Goal: Complete application form

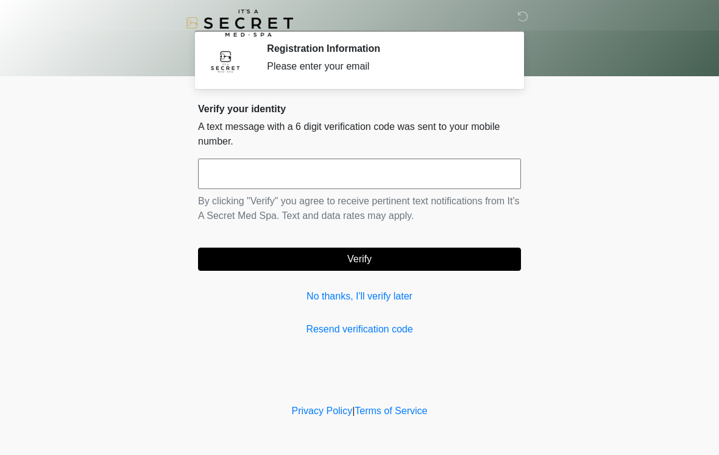
click at [233, 166] on input "text" at bounding box center [359, 173] width 323 height 30
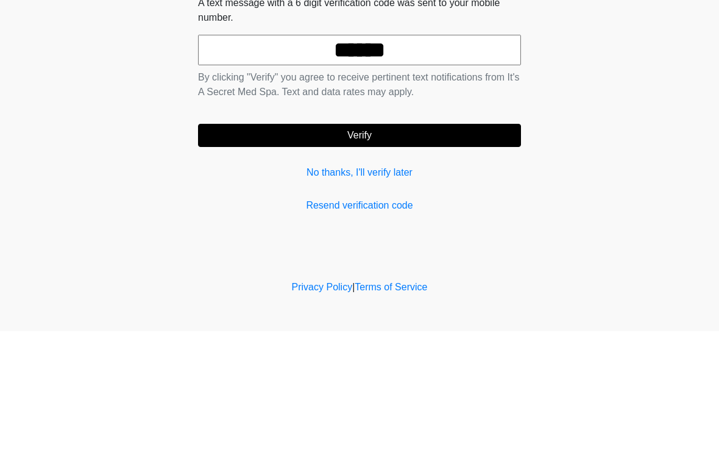
click at [402, 247] on button "Verify" at bounding box center [359, 258] width 323 height 23
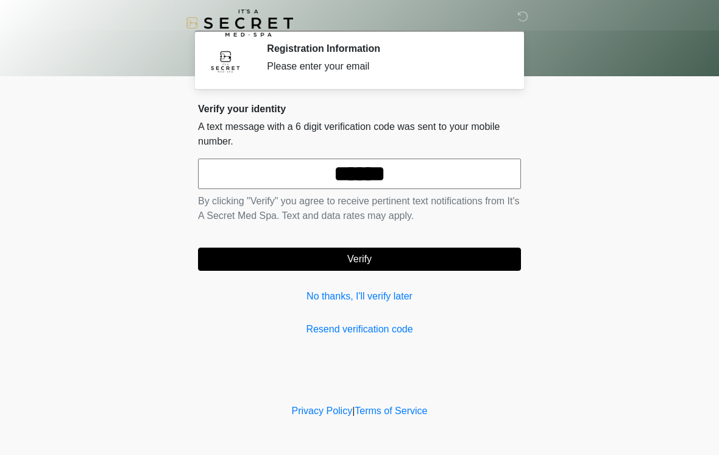
click at [468, 171] on input "******" at bounding box center [359, 173] width 323 height 30
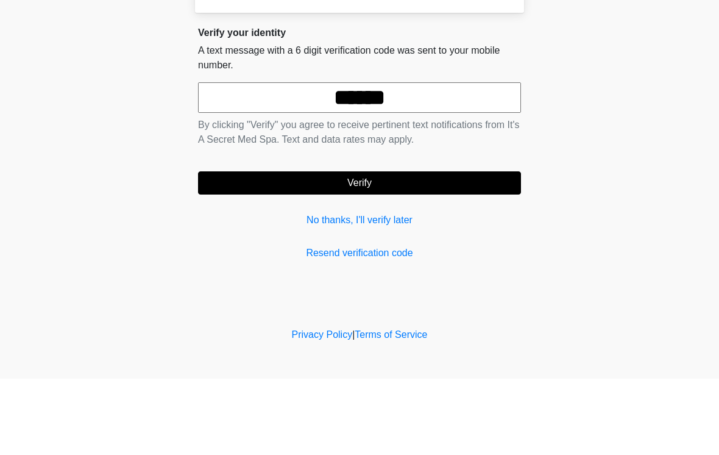
type input "******"
click at [408, 247] on button "Verify" at bounding box center [359, 258] width 323 height 23
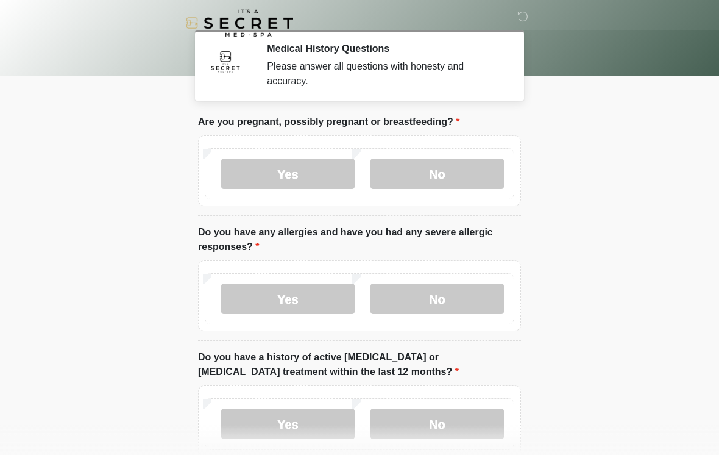
click at [439, 176] on label "No" at bounding box center [437, 173] width 133 height 30
click at [488, 301] on label "No" at bounding box center [437, 298] width 133 height 30
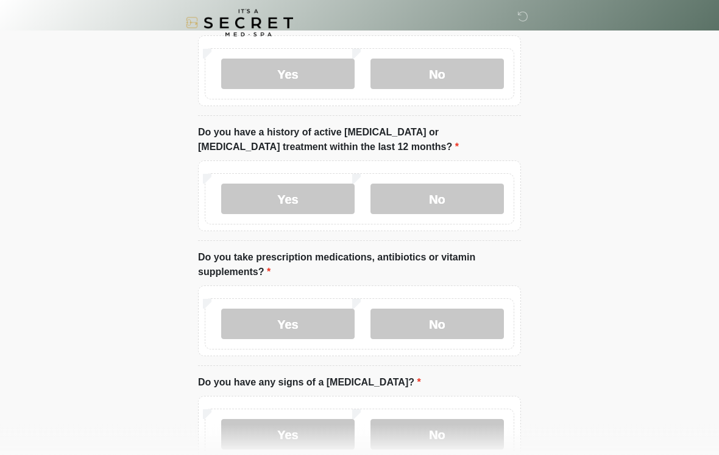
click at [491, 200] on label "No" at bounding box center [437, 199] width 133 height 30
click at [458, 309] on label "No" at bounding box center [437, 323] width 133 height 30
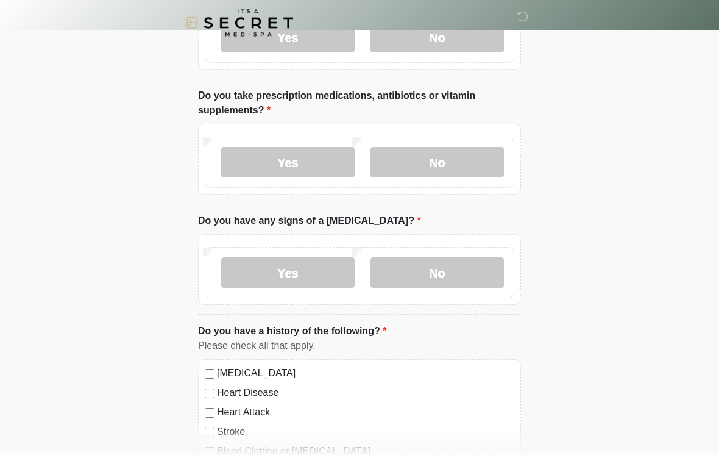
scroll to position [393, 0]
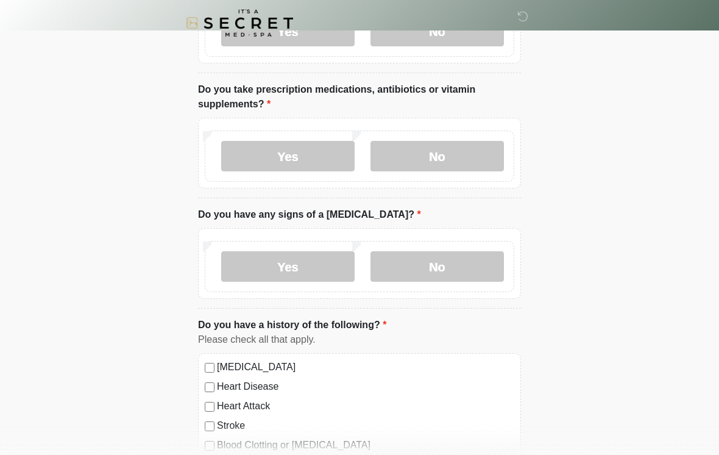
click at [493, 266] on label "No" at bounding box center [437, 266] width 133 height 30
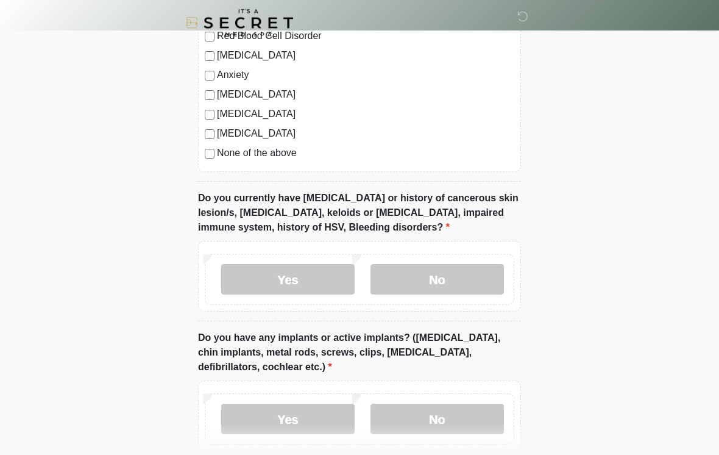
scroll to position [822, 0]
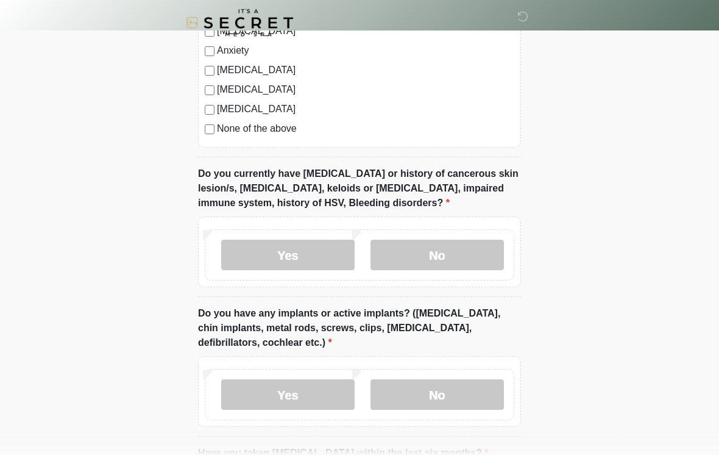
click at [486, 248] on label "No" at bounding box center [437, 255] width 133 height 30
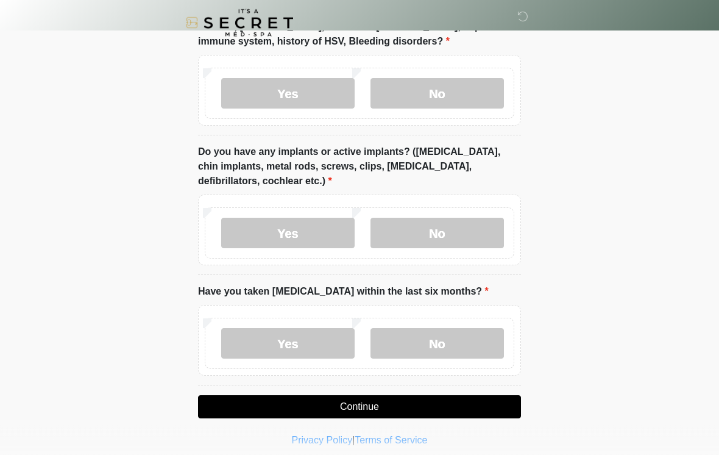
scroll to position [1015, 0]
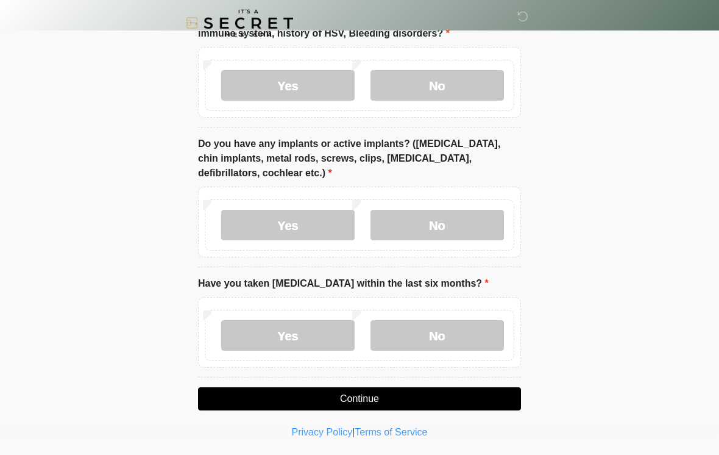
click at [478, 232] on label "No" at bounding box center [437, 225] width 133 height 30
click at [474, 340] on label "No" at bounding box center [437, 335] width 133 height 30
click at [445, 403] on button "Continue" at bounding box center [359, 398] width 323 height 23
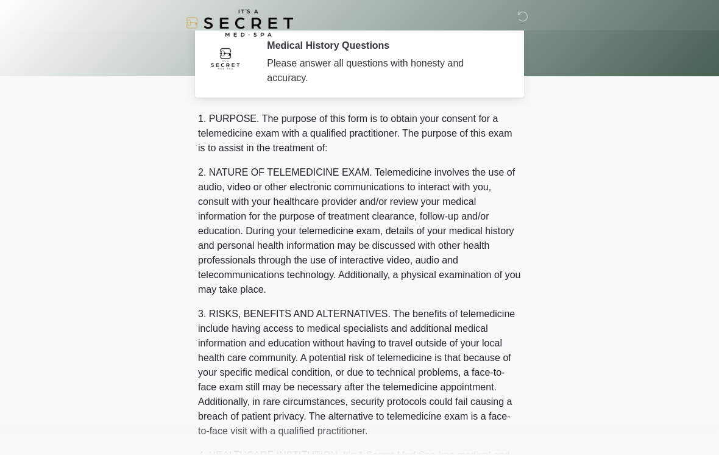
scroll to position [0, 0]
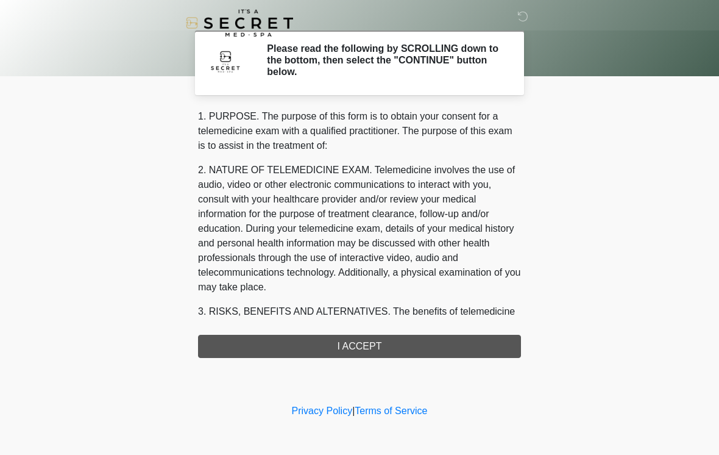
click at [424, 340] on div "1. PURPOSE. The purpose of this form is to obtain your consent for a telemedici…" at bounding box center [359, 233] width 323 height 249
click at [341, 350] on div "1. PURPOSE. The purpose of this form is to obtain your consent for a telemedici…" at bounding box center [359, 233] width 323 height 249
click at [263, 344] on div "1. PURPOSE. The purpose of this form is to obtain your consent for a telemedici…" at bounding box center [359, 233] width 323 height 249
click at [255, 343] on div "1. PURPOSE. The purpose of this form is to obtain your consent for a telemedici…" at bounding box center [359, 233] width 323 height 249
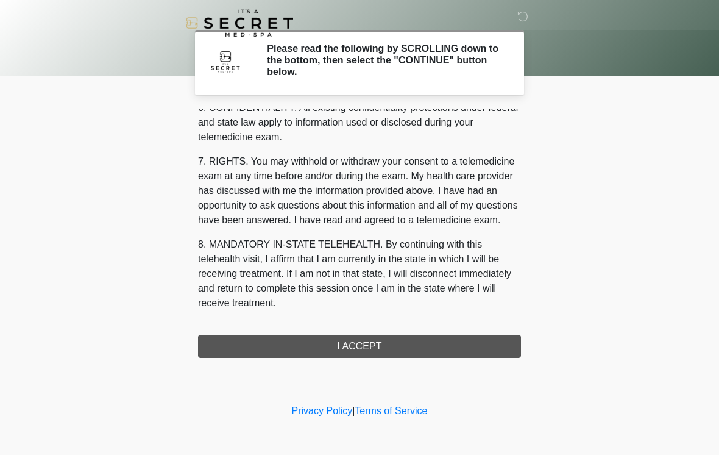
scroll to position [496, 0]
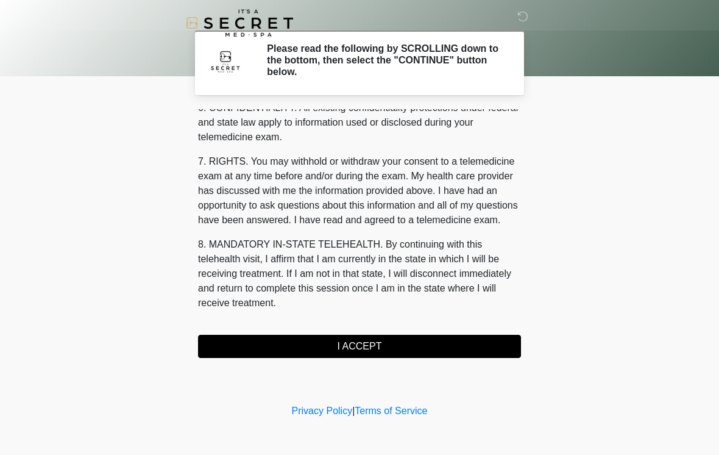
click at [323, 340] on button "I ACCEPT" at bounding box center [359, 346] width 323 height 23
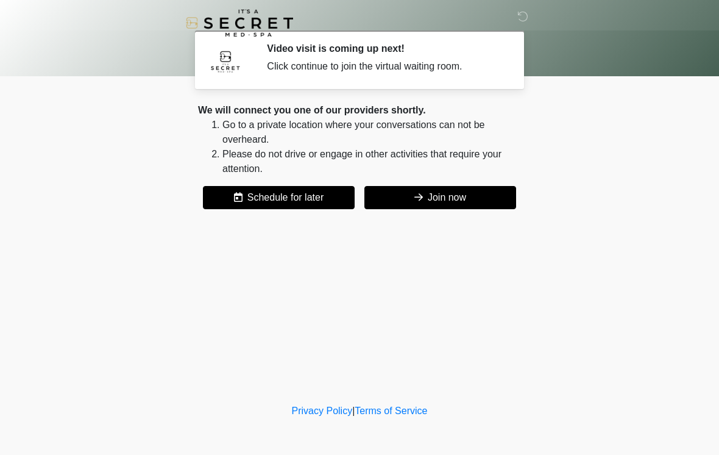
click at [480, 196] on button "Join now" at bounding box center [441, 197] width 152 height 23
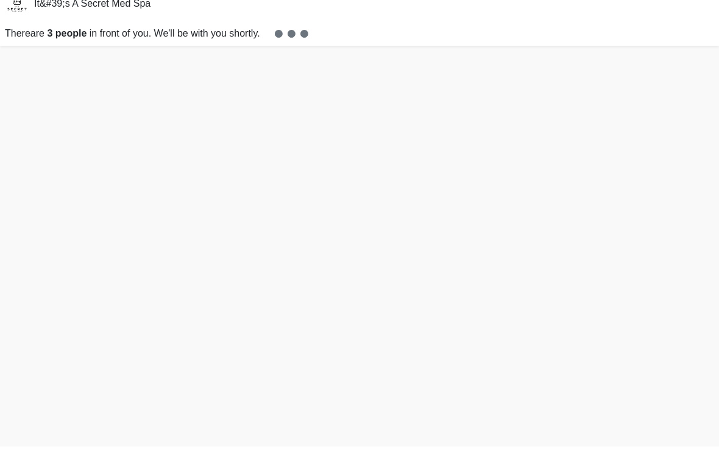
scroll to position [4, 0]
